Goal: Information Seeking & Learning: Learn about a topic

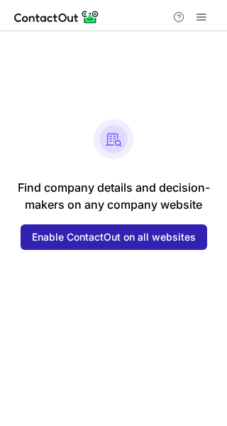
click at [117, 108] on div "Find company details and decision- makers on any company website Enable Contact…" at bounding box center [113, 228] width 227 height 394
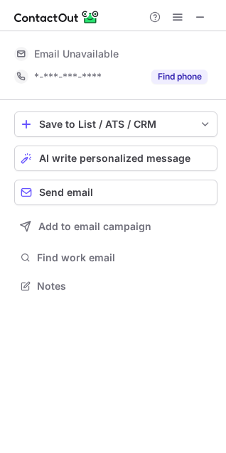
scroll to position [276, 226]
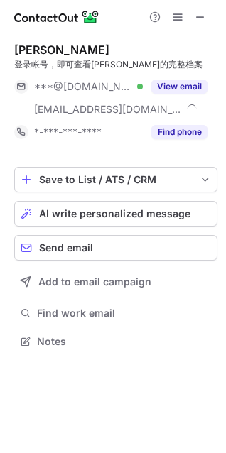
scroll to position [331, 226]
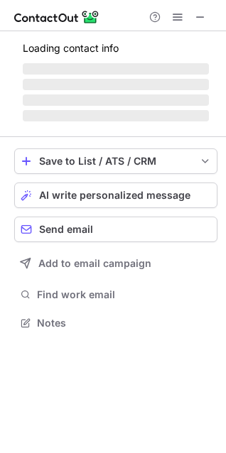
scroll to position [313, 226]
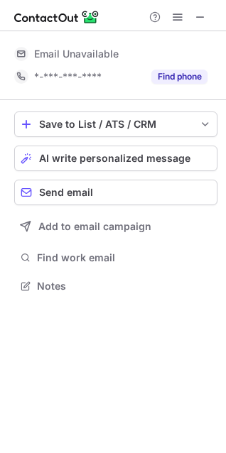
scroll to position [276, 226]
click at [206, 13] on button at bounding box center [200, 17] width 17 height 17
